Goal: Information Seeking & Learning: Learn about a topic

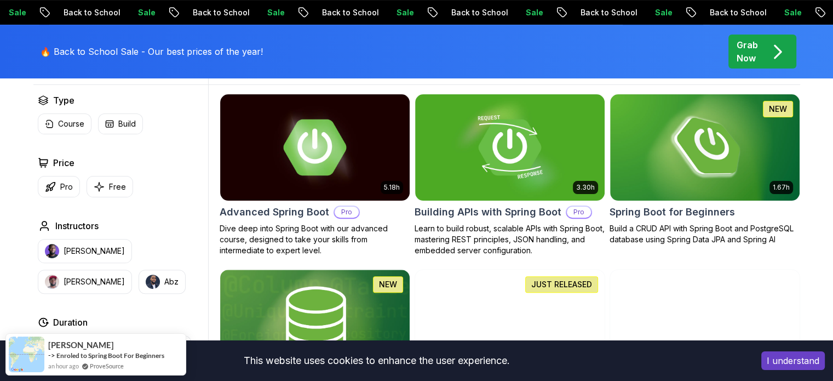
scroll to position [313, 0]
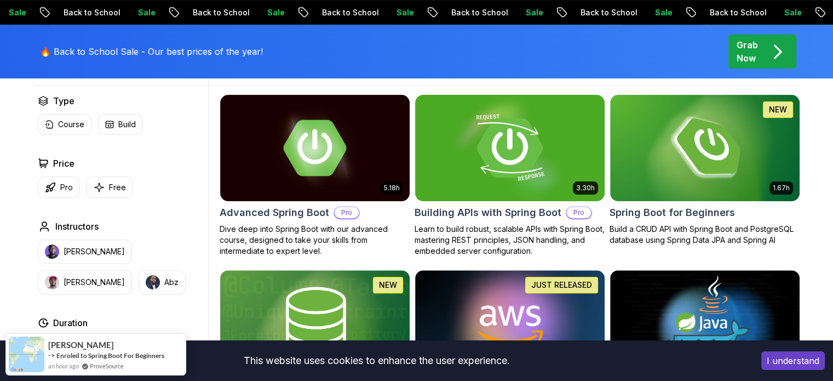
click at [489, 167] on img at bounding box center [509, 147] width 199 height 111
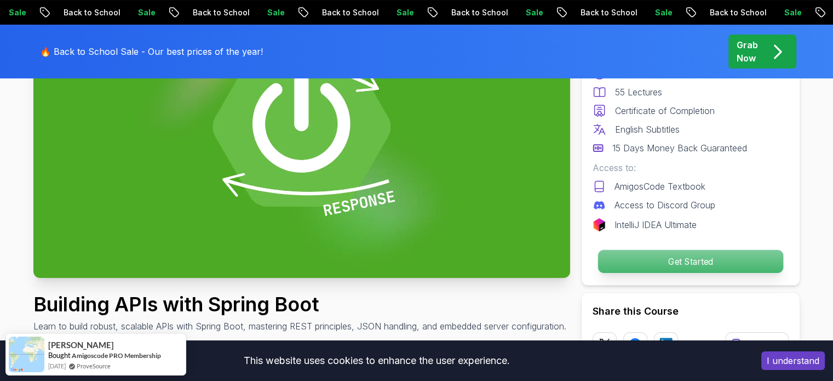
click at [678, 263] on p "Get Started" at bounding box center [690, 261] width 185 height 23
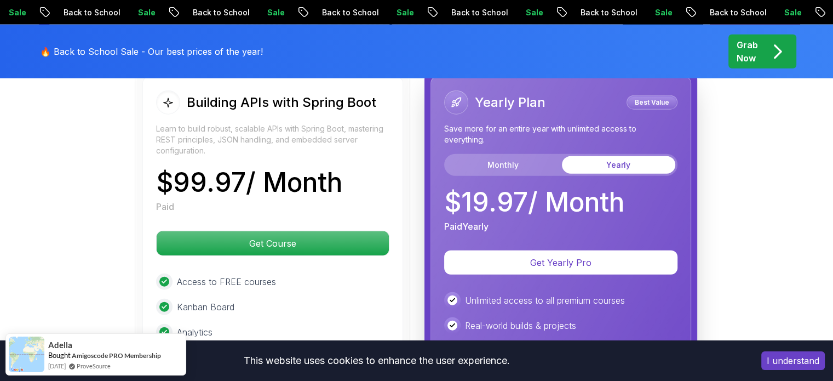
scroll to position [2644, 0]
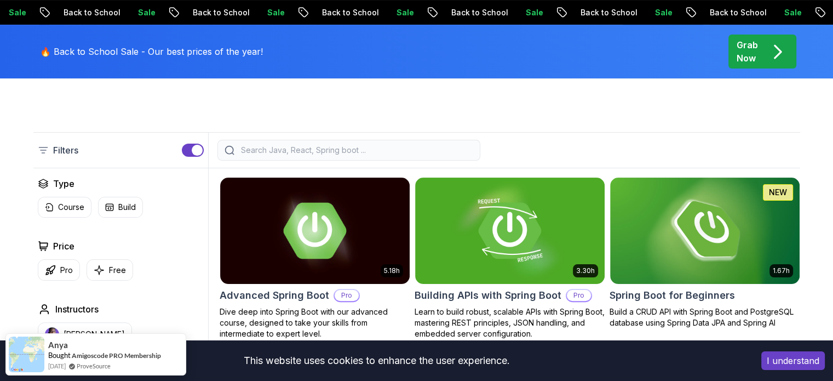
scroll to position [231, 0]
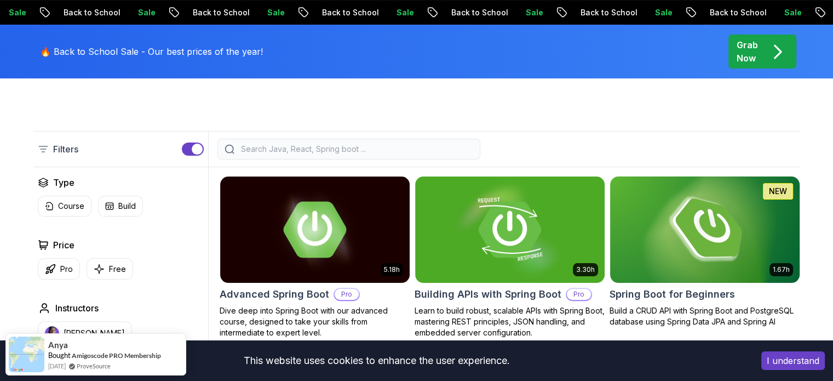
click at [678, 263] on img at bounding box center [705, 229] width 199 height 111
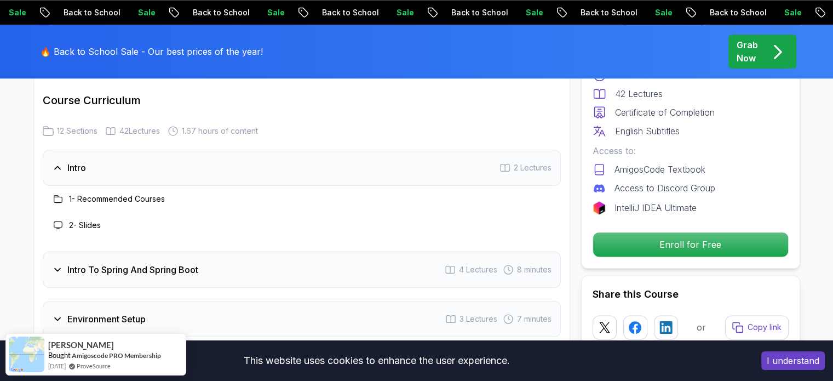
scroll to position [1378, 0]
click at [316, 250] on div "Intro To Spring And Spring Boot 4 Lectures 8 minutes" at bounding box center [302, 268] width 518 height 36
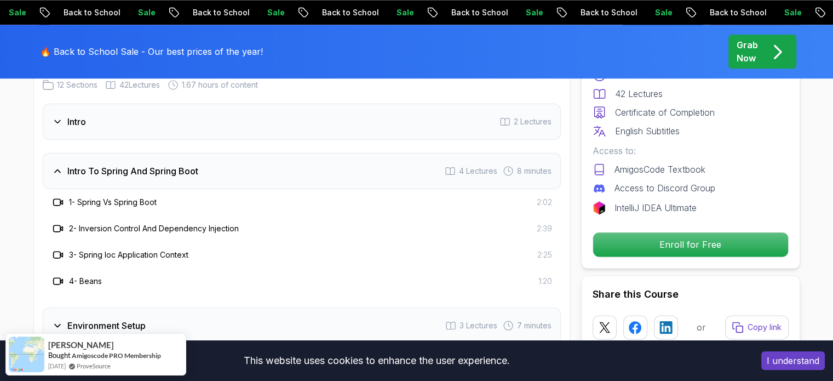
scroll to position [1424, 0]
